Goal: Browse casually

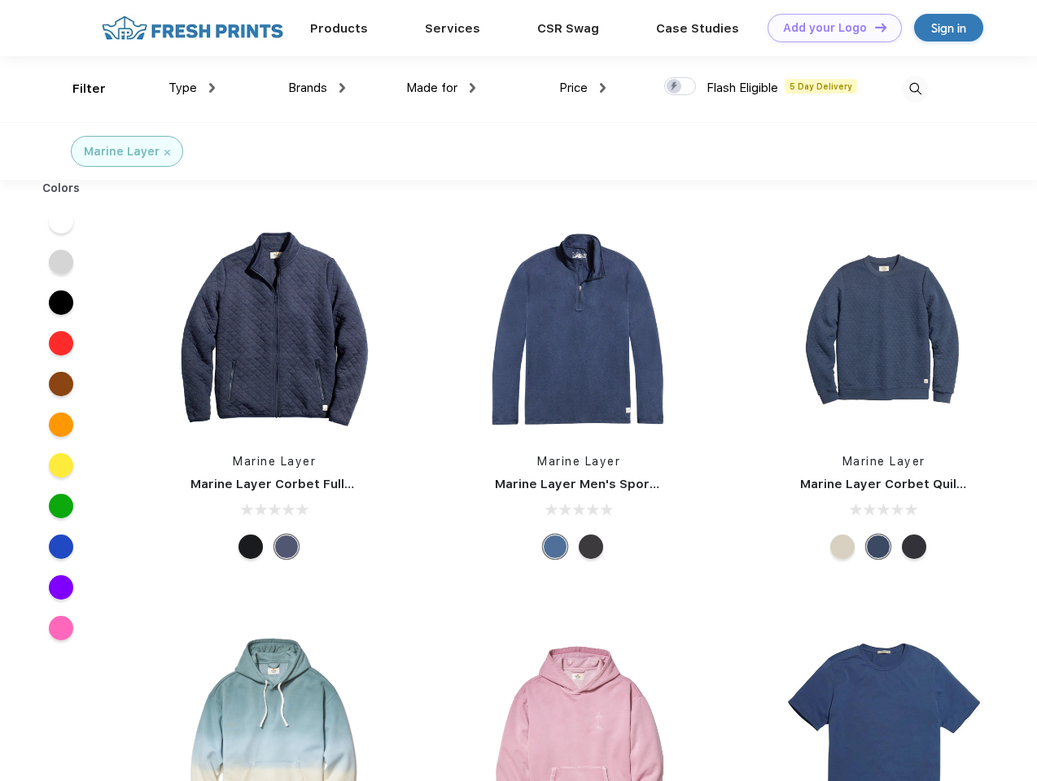
click at [829, 28] on link "Add your Logo Design Tool" at bounding box center [835, 28] width 134 height 28
click at [0, 0] on div "Design Tool" at bounding box center [0, 0] width 0 height 0
click at [873, 27] on link "Add your Logo Design Tool" at bounding box center [835, 28] width 134 height 28
click at [78, 89] on div "Filter" at bounding box center [88, 89] width 33 height 19
click at [192, 88] on span "Type" at bounding box center [182, 88] width 28 height 15
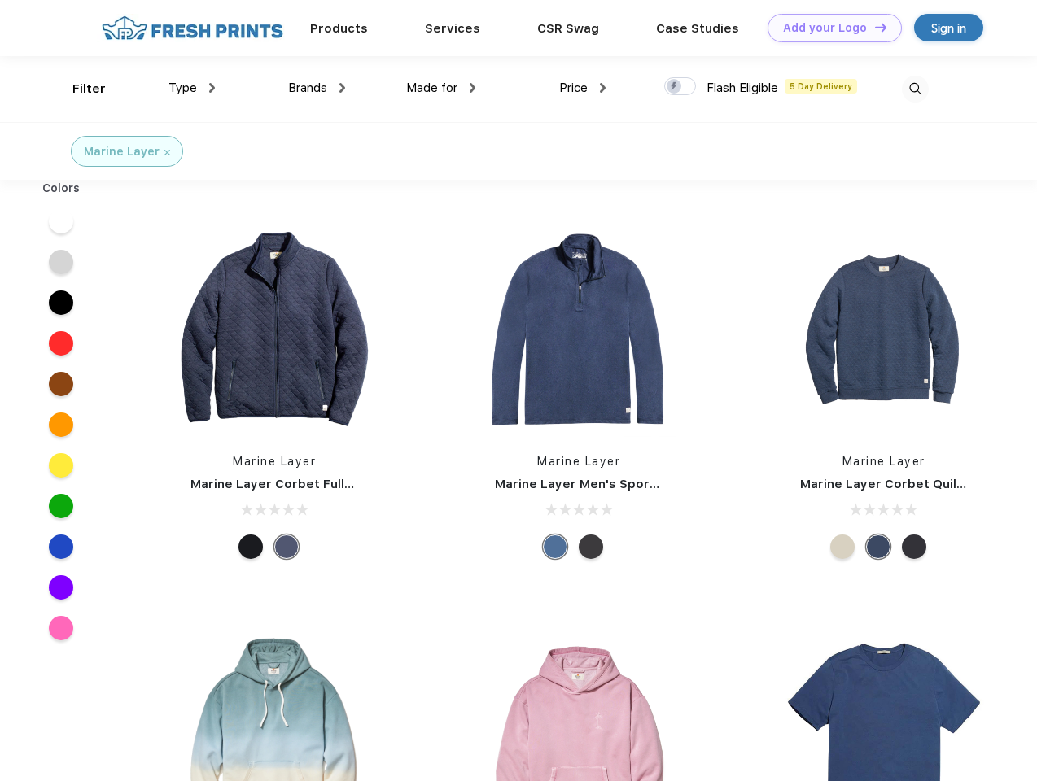
click at [317, 88] on span "Brands" at bounding box center [307, 88] width 39 height 15
click at [441, 88] on span "Made for" at bounding box center [431, 88] width 51 height 15
click at [583, 88] on span "Price" at bounding box center [573, 88] width 28 height 15
click at [680, 87] on div at bounding box center [680, 86] width 32 height 18
click at [675, 87] on input "checkbox" at bounding box center [669, 82] width 11 height 11
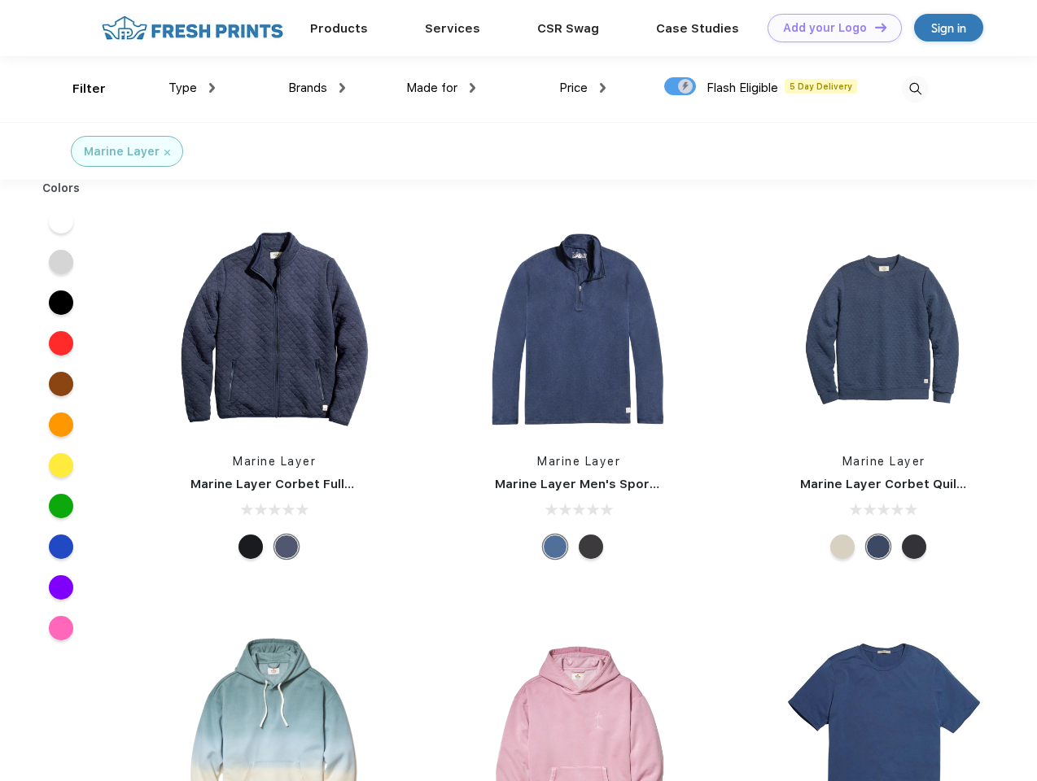
click at [915, 89] on img at bounding box center [915, 89] width 27 height 27
